Goal: Transaction & Acquisition: Purchase product/service

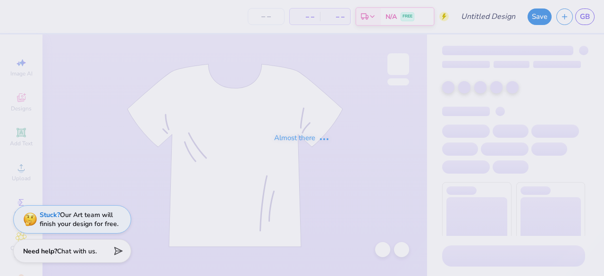
type input "Zeta Tau Alpha Bid Day"
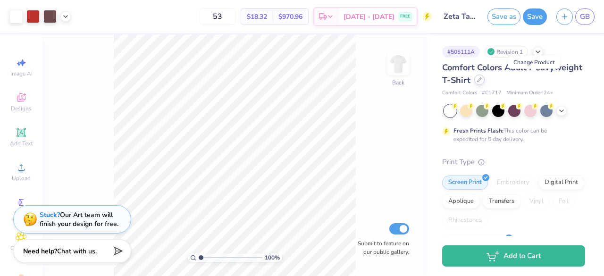
click at [485, 83] on div at bounding box center [479, 80] width 10 height 10
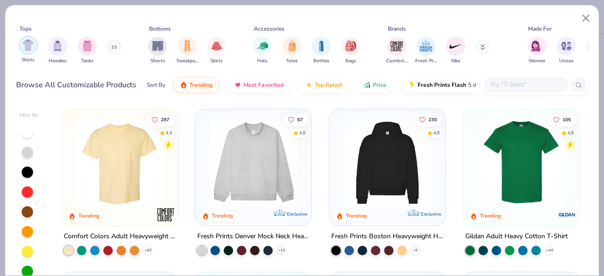
click at [27, 49] on img "filter for Shirts" at bounding box center [28, 45] width 11 height 11
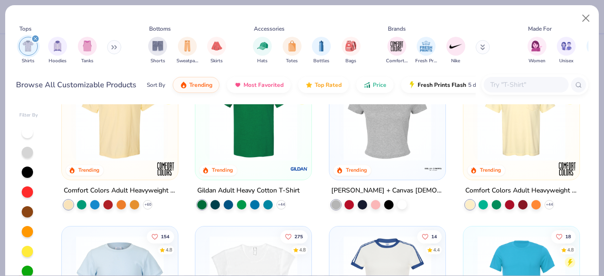
scroll to position [44, 0]
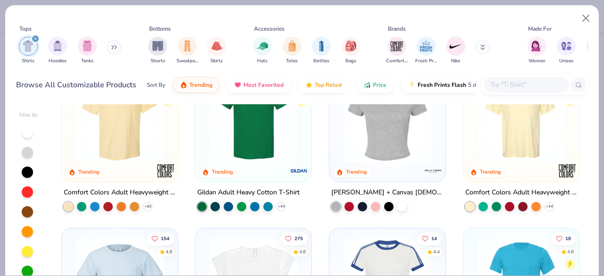
click at [264, 123] on img at bounding box center [253, 119] width 97 height 88
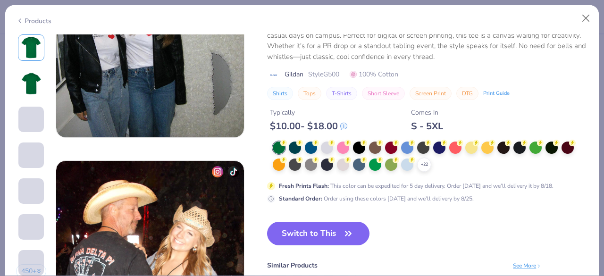
scroll to position [1137, 0]
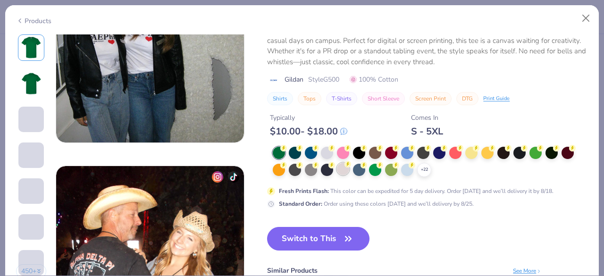
click at [351, 167] on div "+ 22" at bounding box center [430, 162] width 315 height 30
click at [432, 172] on div "+ 22" at bounding box center [430, 162] width 315 height 30
click at [428, 171] on div "+ 22" at bounding box center [424, 170] width 14 height 14
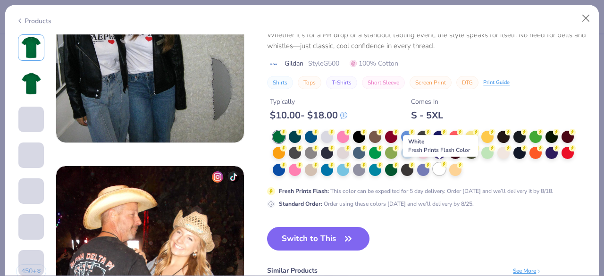
click at [442, 174] on div at bounding box center [439, 169] width 12 height 12
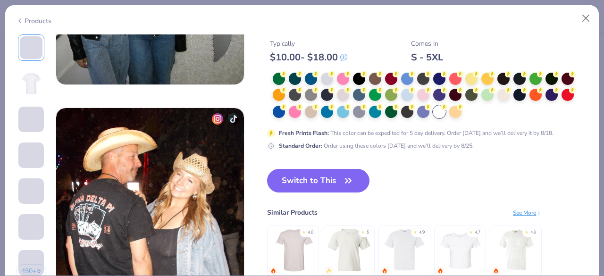
scroll to position [1193, 0]
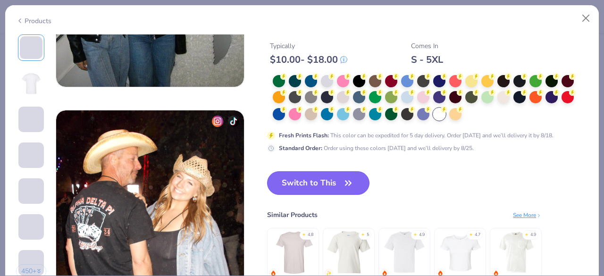
click at [355, 185] on button "Switch to This" at bounding box center [318, 183] width 102 height 24
click at [348, 174] on button "Switch to This" at bounding box center [318, 183] width 102 height 24
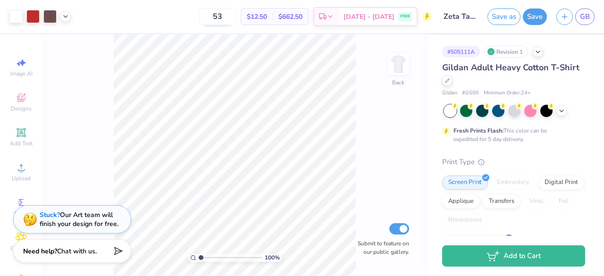
click at [233, 19] on input "53" at bounding box center [217, 16] width 37 height 17
click at [189, 12] on div "50 $12.66 Per Item $633.00 Total Est. Delivery [DATE] - [DATE] FREE" at bounding box center [253, 16] width 356 height 33
click at [236, 22] on input "50" at bounding box center [217, 16] width 37 height 17
type input "5"
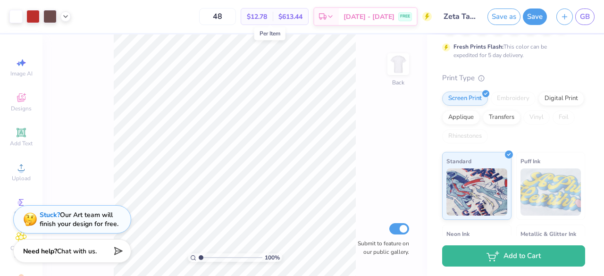
click at [267, 15] on span "$12.78" at bounding box center [257, 17] width 20 height 10
click at [306, 28] on div "48 $12.78 Per Item $613.44 Total Est. Delivery [DATE] - [DATE] FREE" at bounding box center [253, 16] width 356 height 33
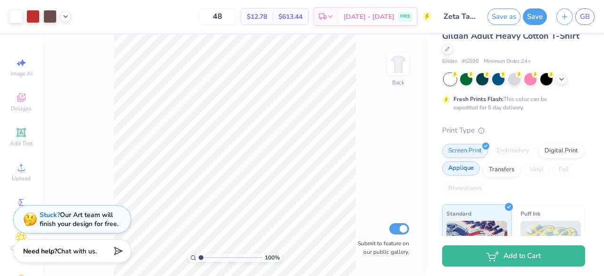
scroll to position [169, 0]
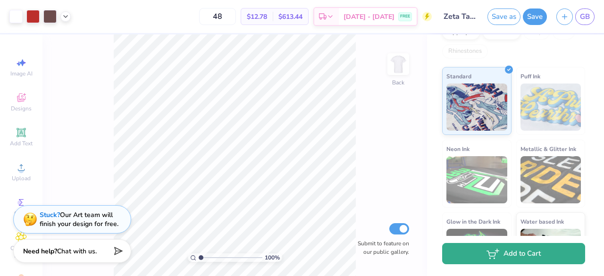
click at [510, 258] on button "Add to Cart" at bounding box center [513, 253] width 143 height 21
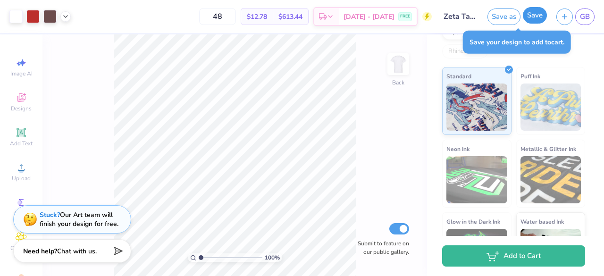
click at [544, 13] on button "Save" at bounding box center [535, 15] width 24 height 17
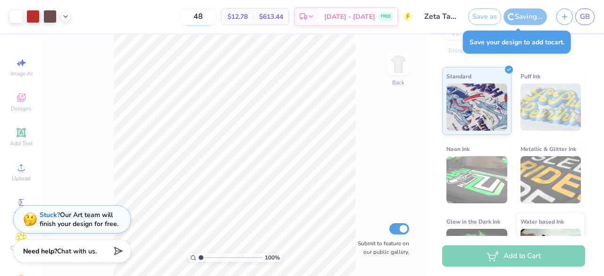
click at [527, 257] on div "Add to Cart" at bounding box center [513, 255] width 143 height 21
click at [217, 20] on input "48" at bounding box center [198, 16] width 37 height 17
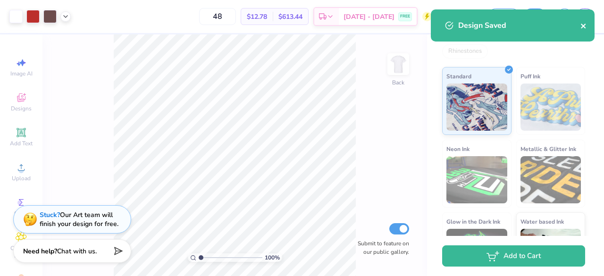
click at [585, 28] on icon "close" at bounding box center [583, 26] width 5 height 5
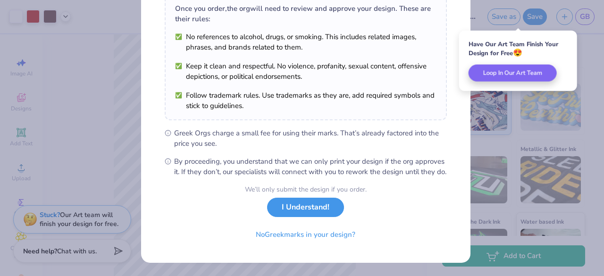
click at [302, 217] on button "I Understand!" at bounding box center [305, 207] width 77 height 19
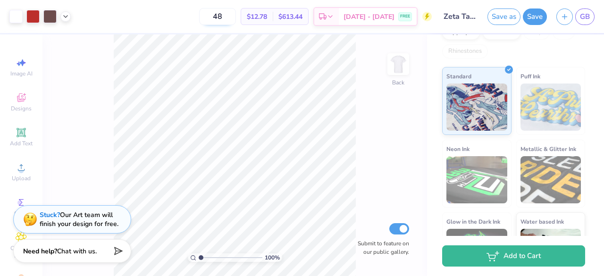
click at [236, 17] on input "48" at bounding box center [217, 16] width 37 height 17
type input "4"
type input "50"
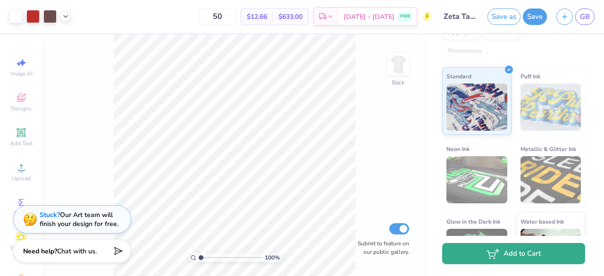
click at [517, 260] on button "Add to Cart" at bounding box center [513, 253] width 143 height 21
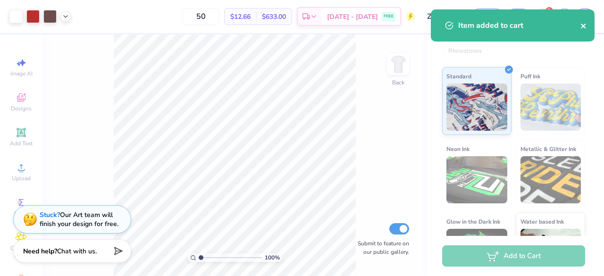
click at [585, 27] on icon "close" at bounding box center [583, 26] width 5 height 5
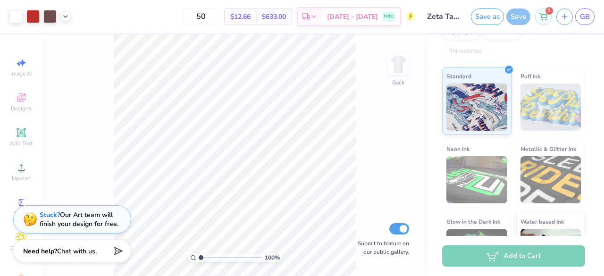
click at [537, 12] on div "Item added to cart" at bounding box center [512, 29] width 167 height 43
click at [545, 19] on div "1" at bounding box center [543, 15] width 17 height 17
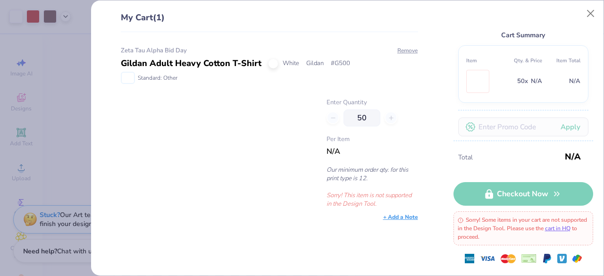
scroll to position [17, 0]
click at [512, 198] on div "Total N/A Checkout Now Sorry! Some items in your cart are not supported in the …" at bounding box center [523, 208] width 140 height 135
click at [361, 128] on div "Enter Quantity 50 Per Item N/A Our minimum order qty. for this print type is 12…" at bounding box center [371, 153] width 91 height 110
click at [407, 125] on div "50" at bounding box center [371, 117] width 91 height 17
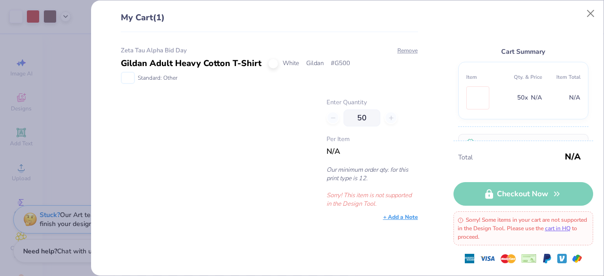
scroll to position [84, 0]
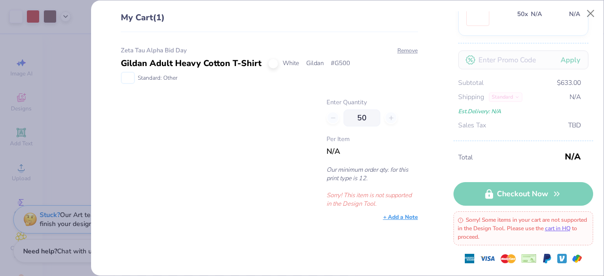
click at [585, 230] on div "Sorry! Some items in your cart are not supported in the Design Tool. Please use…" at bounding box center [523, 228] width 140 height 34
click at [570, 230] on link "cart in HQ" at bounding box center [557, 229] width 25 height 8
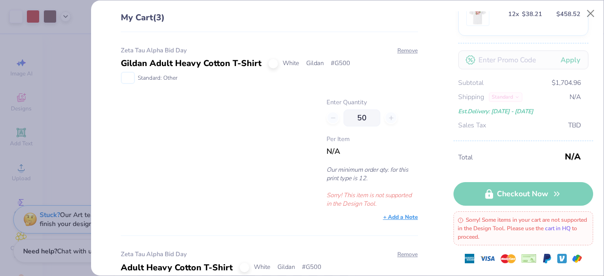
scroll to position [0, 0]
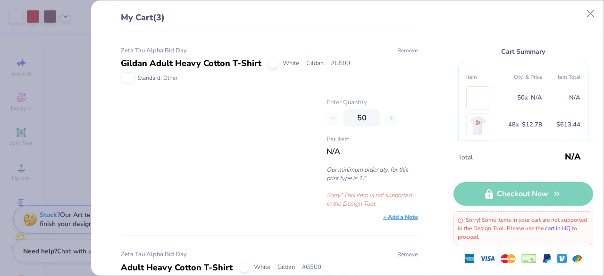
click at [502, 124] on td at bounding box center [485, 124] width 38 height 27
click at [595, 13] on button "Close" at bounding box center [591, 14] width 18 height 18
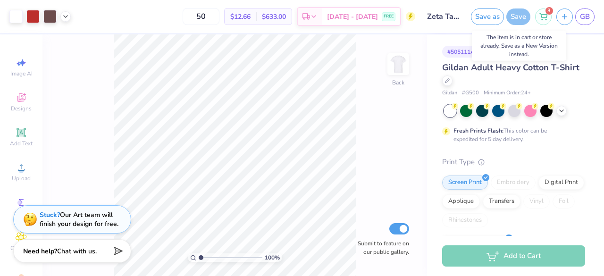
click at [520, 13] on div "Save" at bounding box center [518, 16] width 24 height 17
click at [516, 19] on div "Save" at bounding box center [518, 16] width 24 height 17
click at [545, 14] on icon at bounding box center [543, 15] width 8 height 8
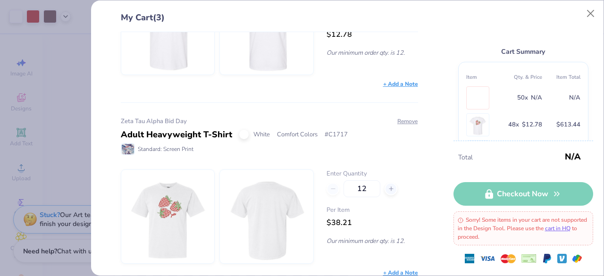
scroll to position [326, 0]
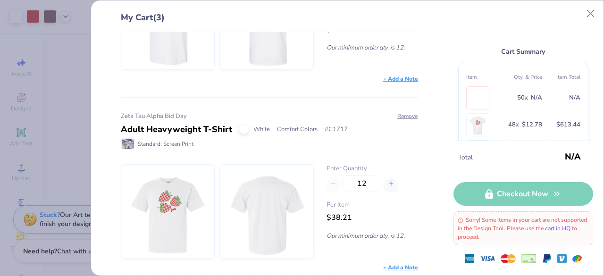
click at [382, 186] on div "12" at bounding box center [371, 183] width 91 height 17
click at [386, 184] on div at bounding box center [390, 183] width 13 height 13
drag, startPoint x: 368, startPoint y: 180, endPoint x: 293, endPoint y: 176, distance: 75.2
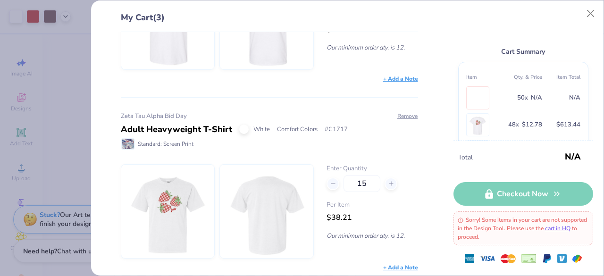
click at [293, 176] on div "Enter Quantity 15 Per Item $38.21 Our minimum order qty. is 12." at bounding box center [269, 211] width 297 height 94
type input "50"
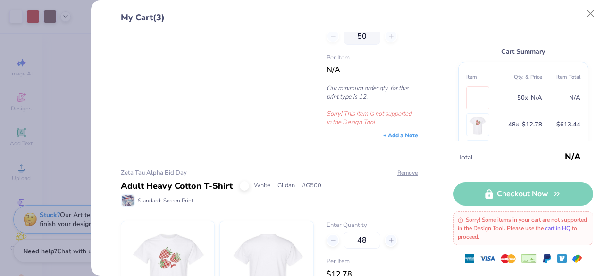
scroll to position [184, 0]
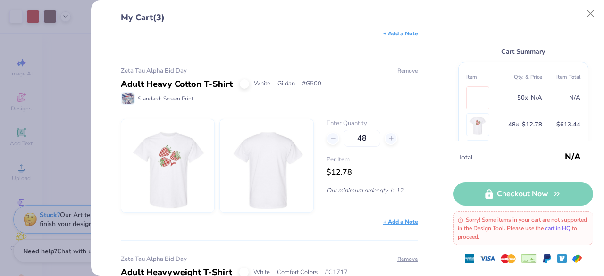
click at [401, 69] on button "Remove" at bounding box center [407, 71] width 21 height 8
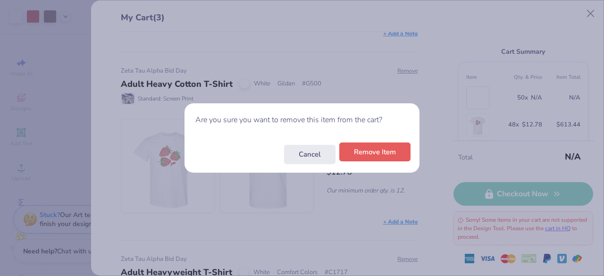
click at [389, 150] on button "Remove Item" at bounding box center [374, 151] width 71 height 19
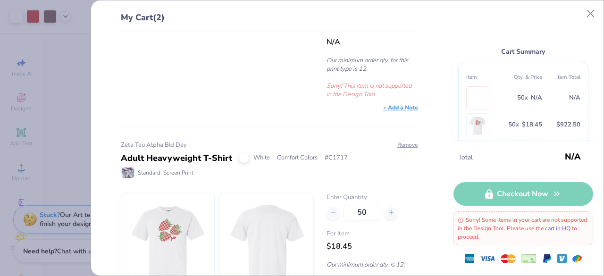
scroll to position [0, 0]
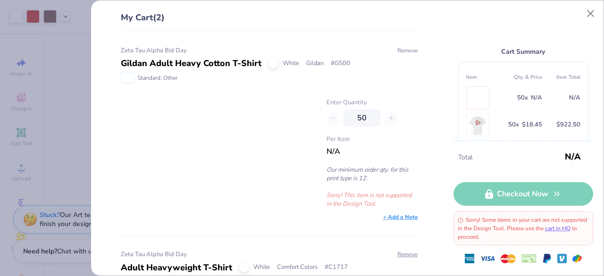
click at [404, 49] on button "Remove" at bounding box center [407, 50] width 21 height 8
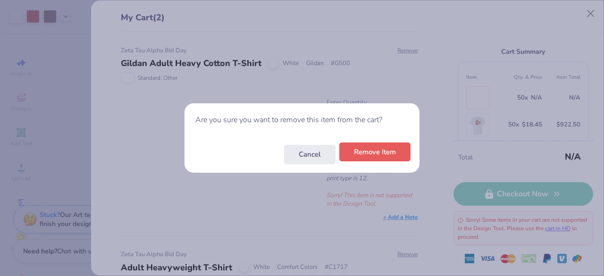
click at [390, 157] on button "Remove Item" at bounding box center [374, 151] width 71 height 19
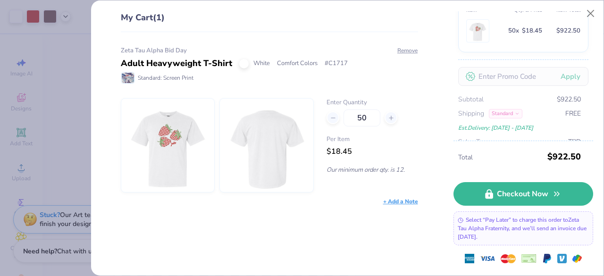
scroll to position [84, 0]
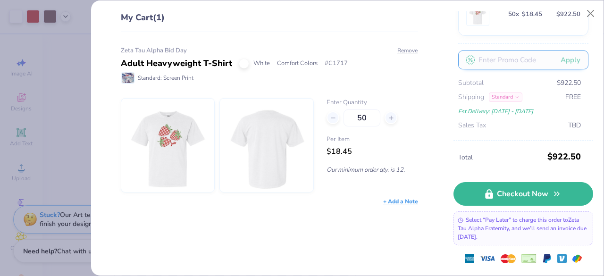
click at [523, 57] on input "text" at bounding box center [523, 59] width 130 height 19
click at [590, 18] on button "Close" at bounding box center [591, 14] width 18 height 18
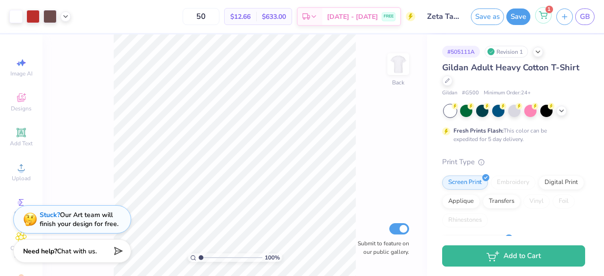
click at [545, 16] on icon at bounding box center [543, 14] width 8 height 5
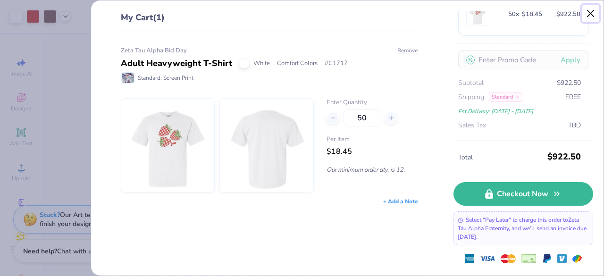
click at [592, 20] on button "Close" at bounding box center [591, 14] width 18 height 18
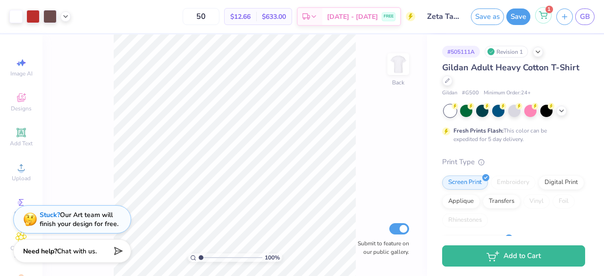
click at [541, 17] on icon at bounding box center [543, 15] width 8 height 8
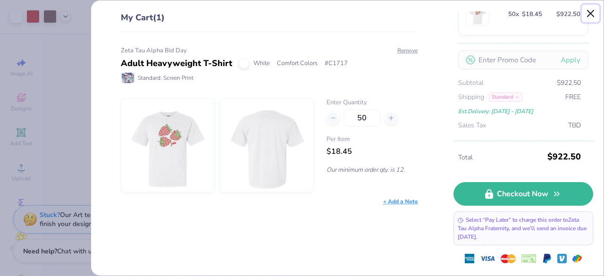
click at [594, 10] on button "Close" at bounding box center [591, 14] width 18 height 18
